Goal: Transaction & Acquisition: Obtain resource

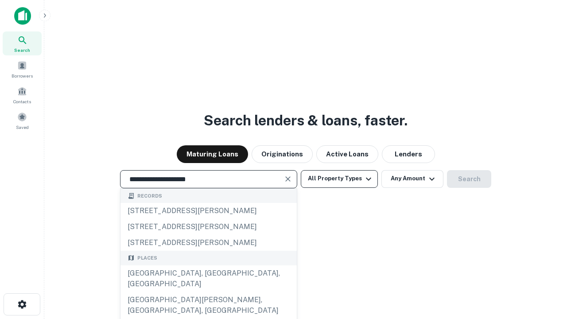
click at [208, 292] on div "[GEOGRAPHIC_DATA], [GEOGRAPHIC_DATA], [GEOGRAPHIC_DATA]" at bounding box center [209, 279] width 176 height 27
type input "**********"
click at [340, 179] on button "All Property Types" at bounding box center [339, 179] width 77 height 18
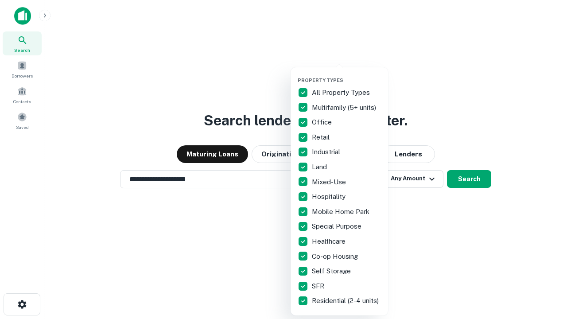
click at [347, 74] on button "button" at bounding box center [347, 74] width 98 height 0
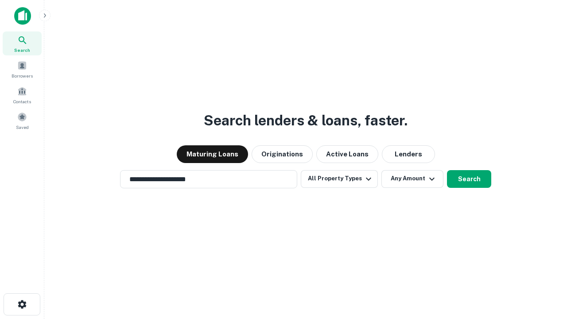
scroll to position [14, 0]
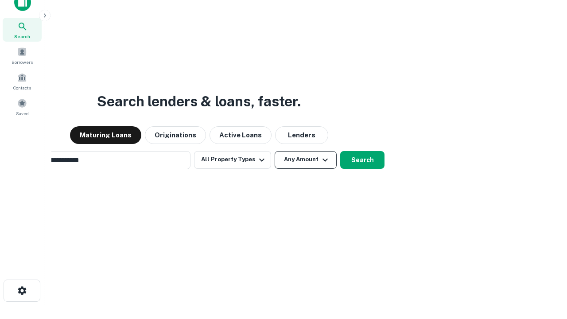
click at [275, 151] on button "Any Amount" at bounding box center [306, 160] width 62 height 18
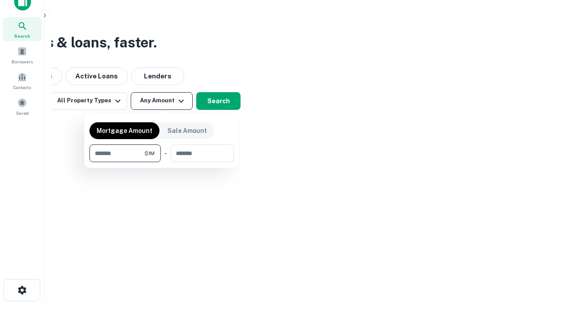
type input "*******"
click at [162, 162] on button "button" at bounding box center [162, 162] width 145 height 0
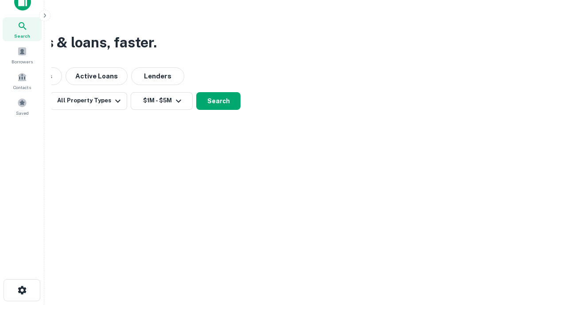
scroll to position [5, 164]
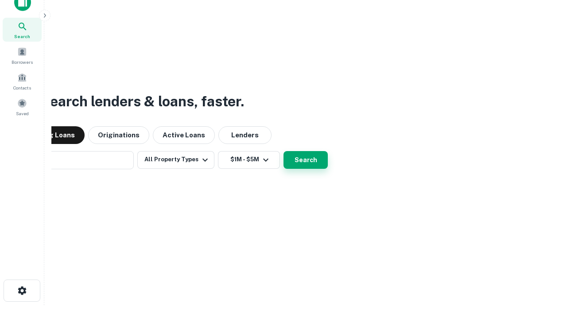
click at [284, 151] on button "Search" at bounding box center [306, 160] width 44 height 18
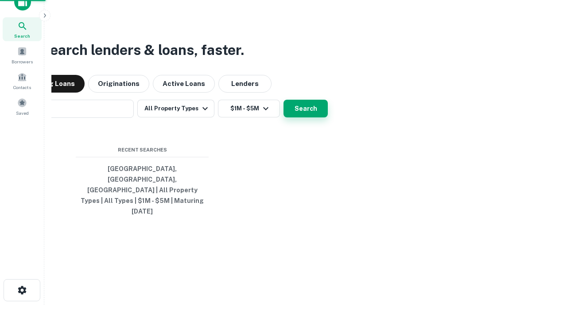
scroll to position [23, 251]
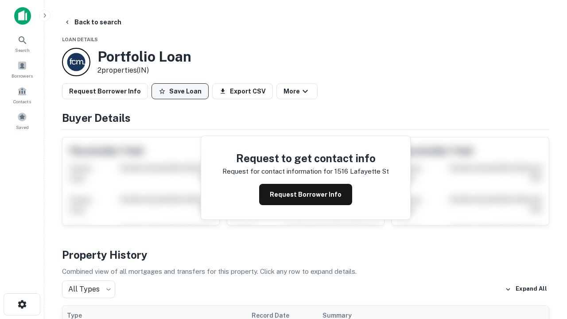
click at [180, 91] on button "Save Loan" at bounding box center [180, 91] width 57 height 16
click at [182, 91] on button "Loan Saved" at bounding box center [182, 91] width 61 height 16
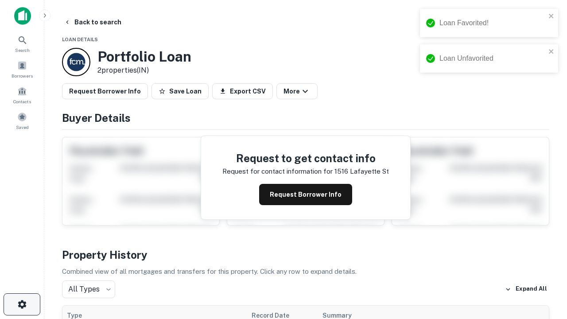
click at [22, 305] on icon "button" at bounding box center [22, 304] width 11 height 11
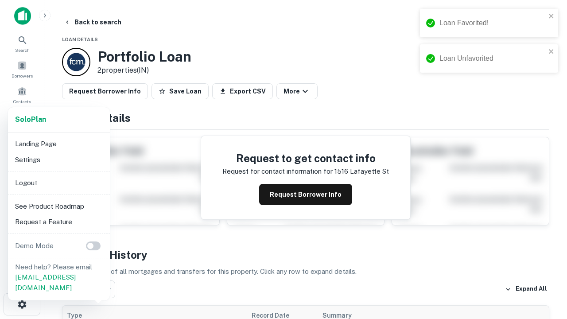
click at [59, 183] on li "Logout" at bounding box center [59, 183] width 95 height 16
